Goal: Task Accomplishment & Management: Manage account settings

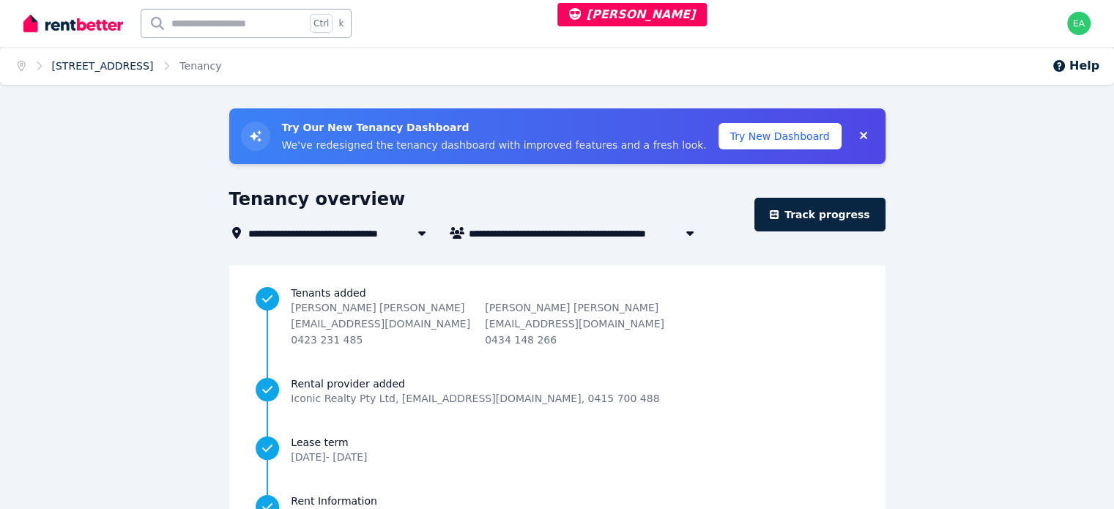
click at [99, 67] on link "7/559 Anzac Parade, Kensington - 21" at bounding box center [103, 66] width 102 height 12
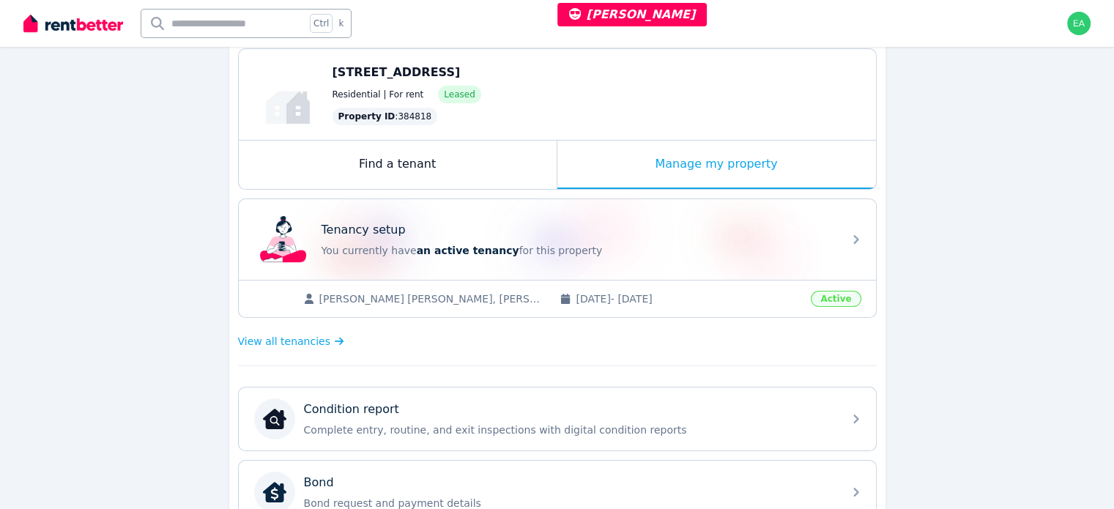
scroll to position [73, 0]
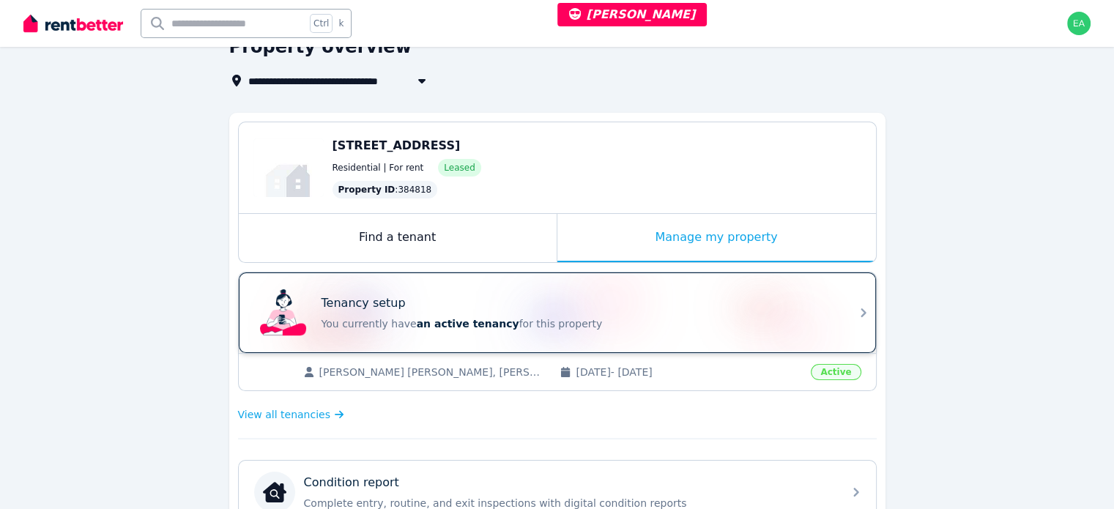
click at [614, 304] on div "Tenancy setup" at bounding box center [577, 303] width 513 height 18
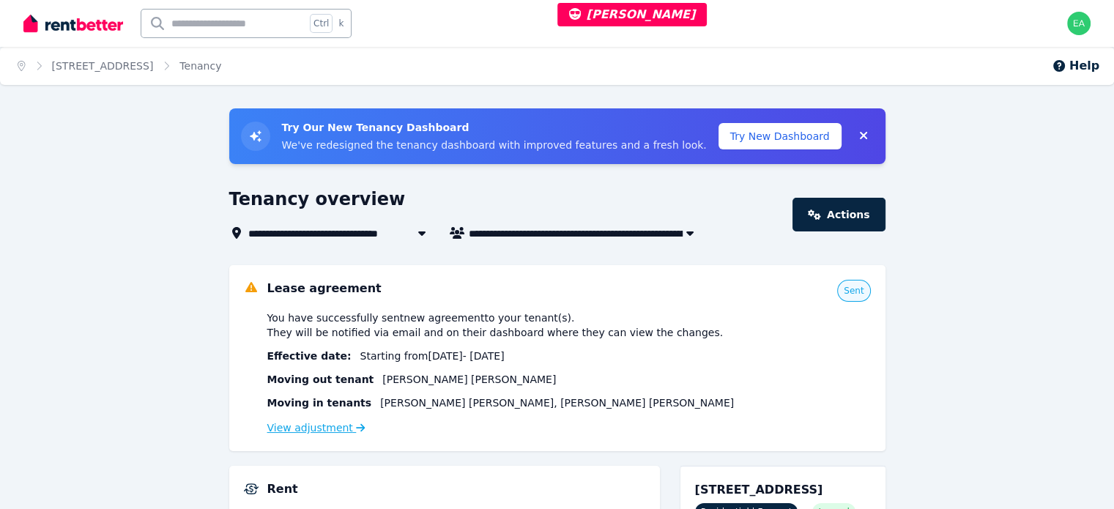
click at [309, 428] on link "View adjustment" at bounding box center [316, 428] width 98 height 12
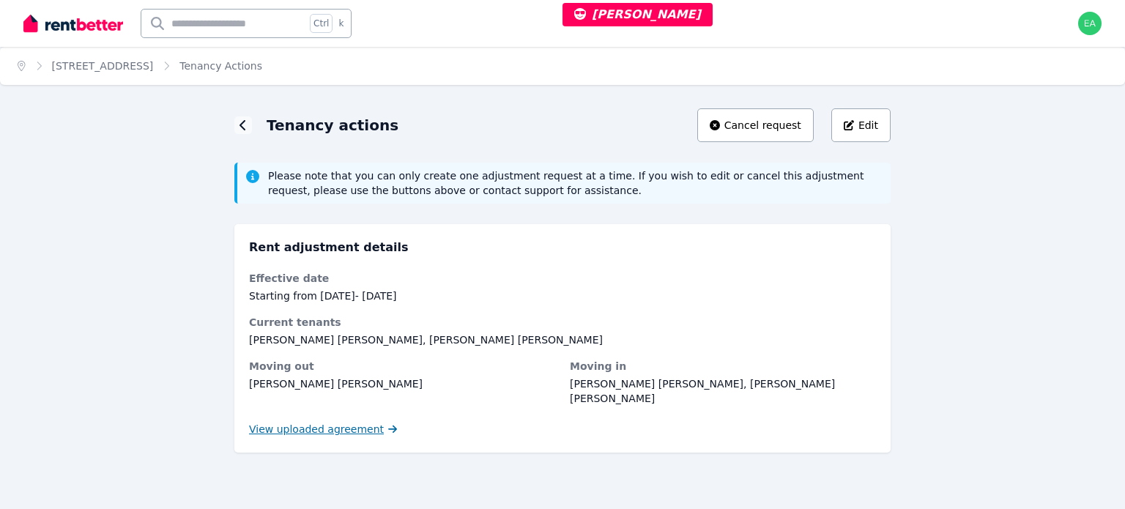
click at [288, 422] on span "View uploaded agreement" at bounding box center [316, 429] width 135 height 15
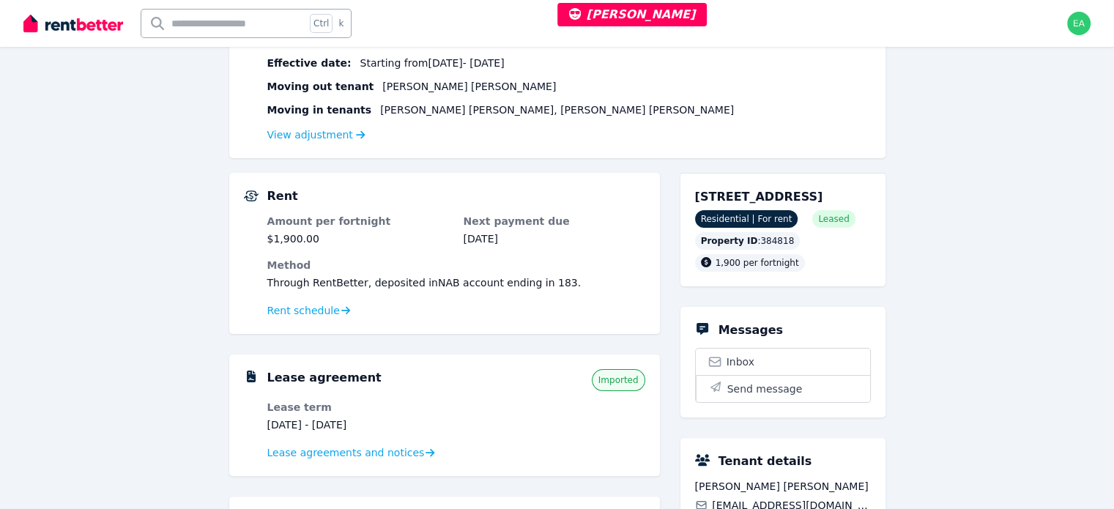
scroll to position [146, 0]
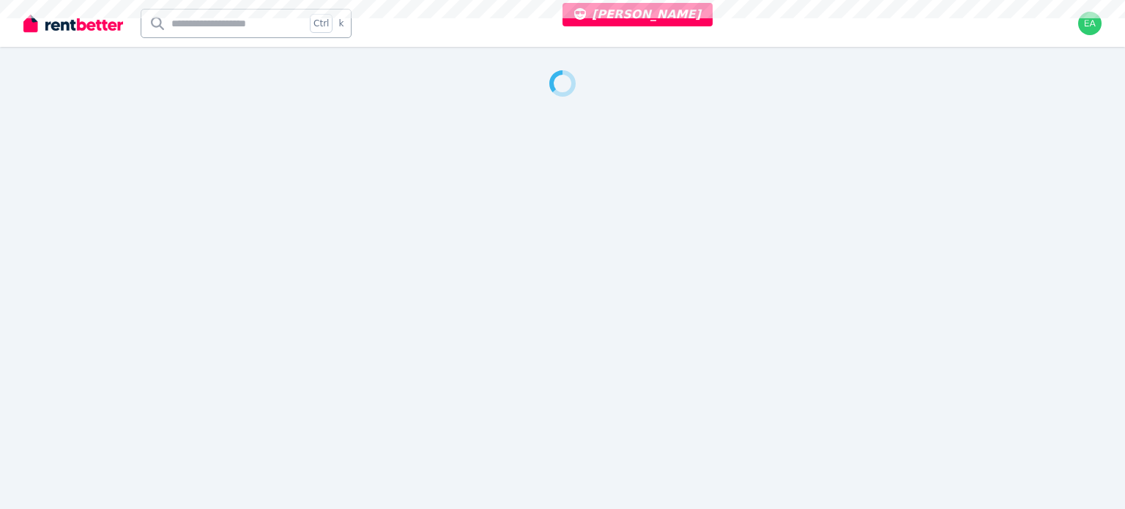
select select "***"
select select "**********"
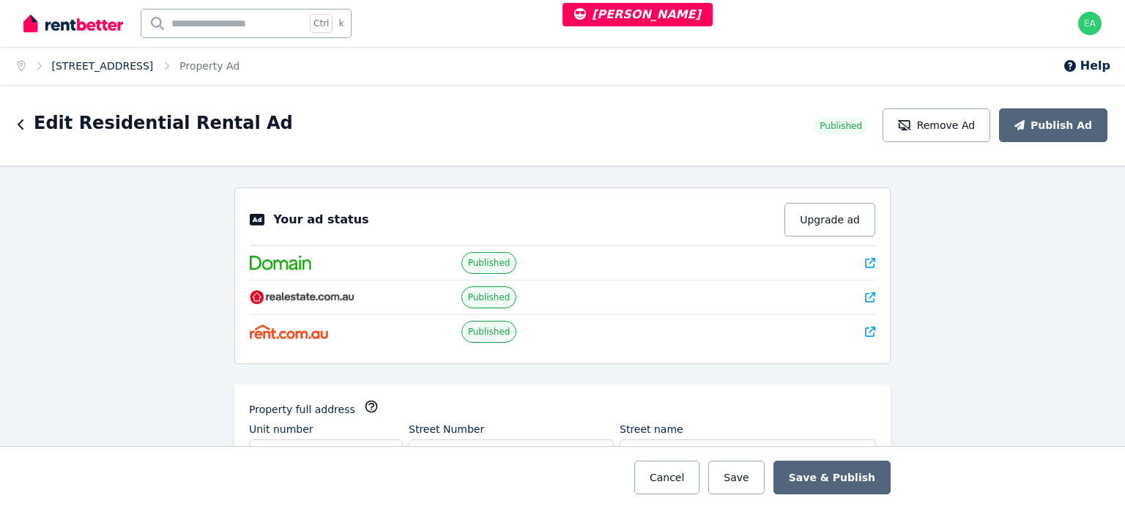
click at [144, 67] on link "406/67 Watt Street, Newcastle" at bounding box center [103, 66] width 102 height 12
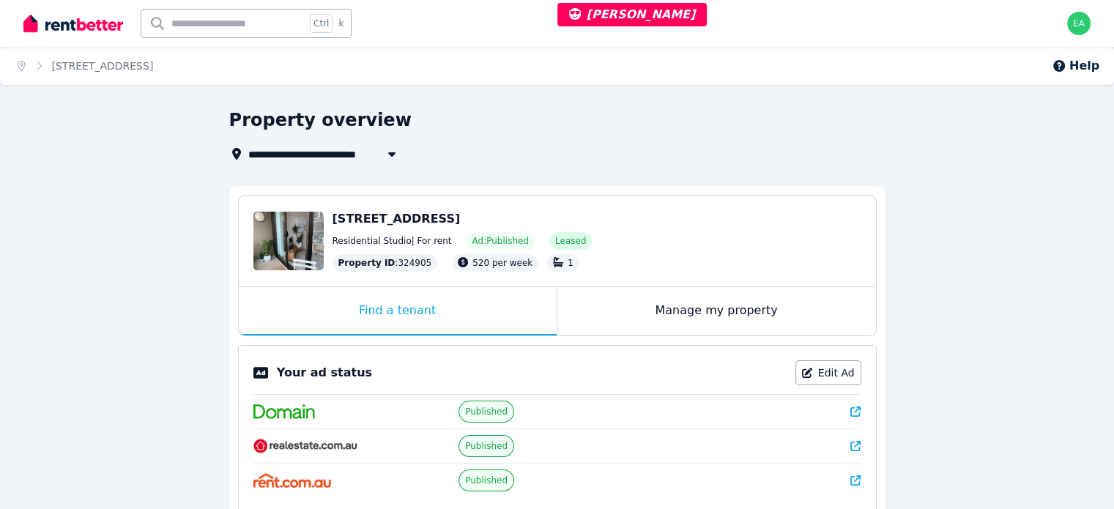
scroll to position [293, 0]
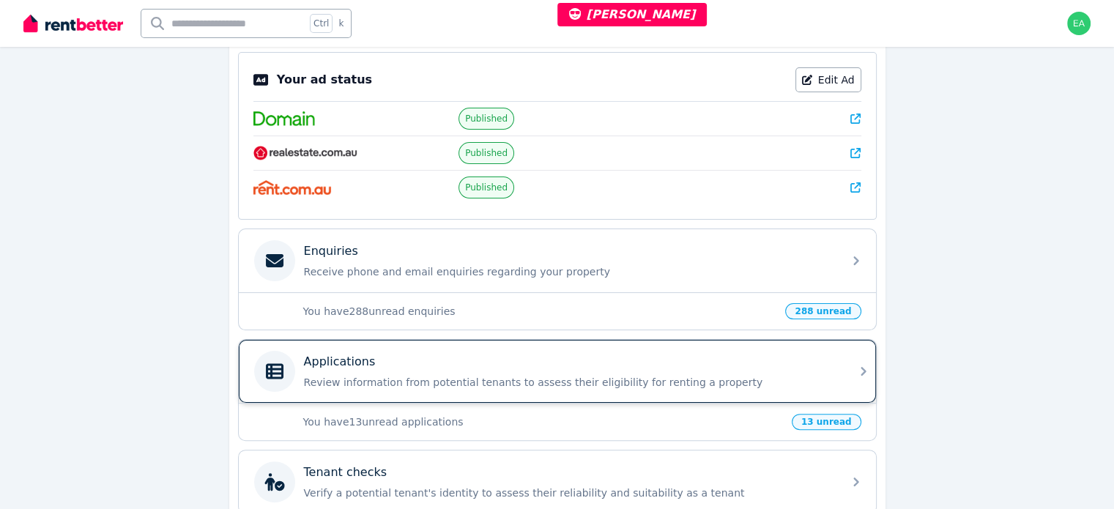
click at [765, 378] on p "Review information from potential tenants to assess their eligibility for renti…" at bounding box center [569, 382] width 530 height 15
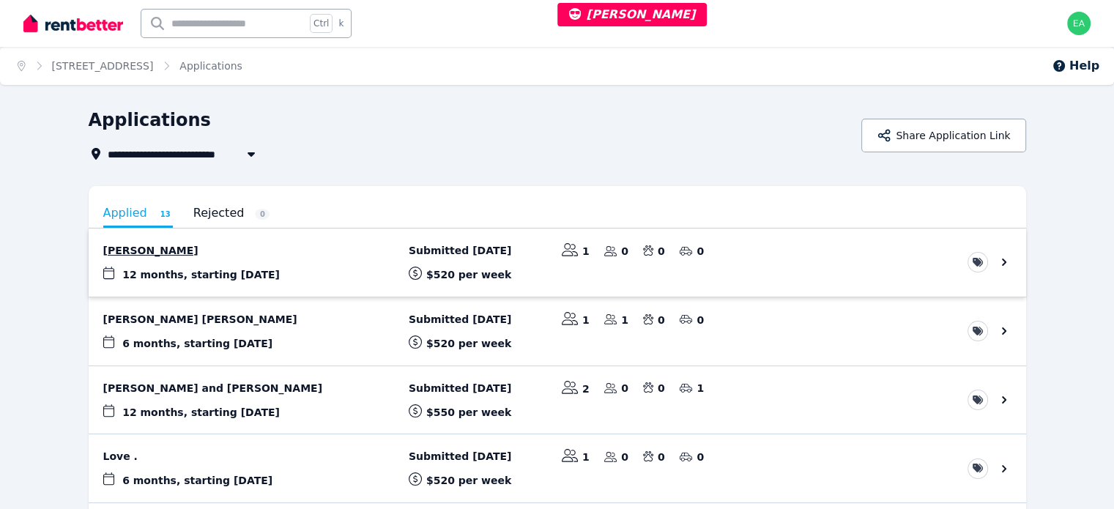
click at [1026, 264] on link "View application: Jiawen Huo" at bounding box center [557, 262] width 937 height 68
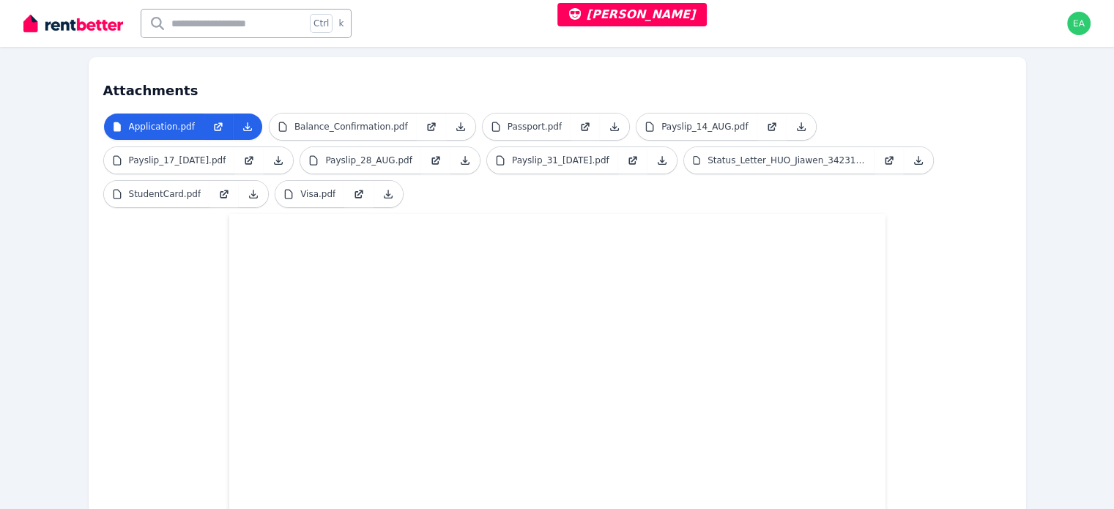
scroll to position [220, 0]
